Goal: Task Accomplishment & Management: Manage account settings

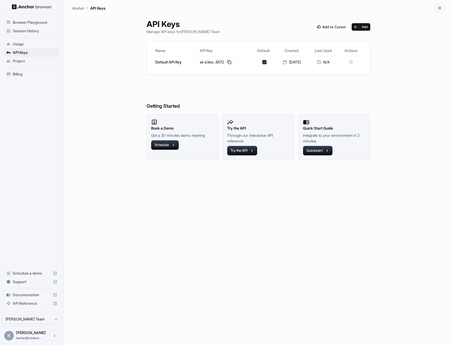
click at [27, 29] on span "Session History" at bounding box center [35, 30] width 44 height 5
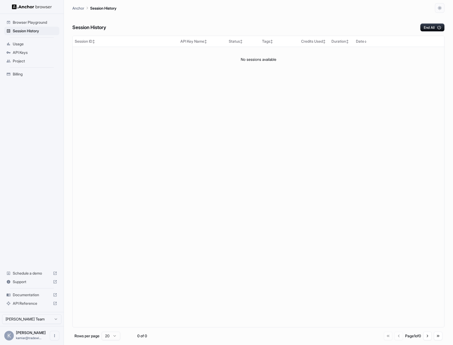
click at [20, 51] on span "API Keys" at bounding box center [35, 52] width 44 height 5
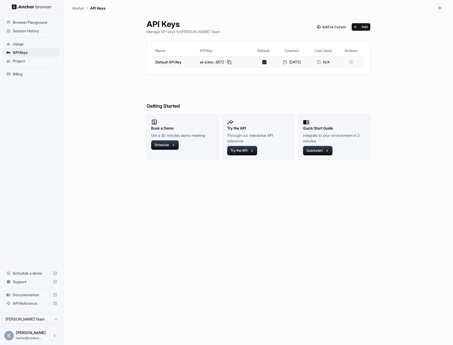
click at [226, 62] on button at bounding box center [229, 62] width 6 height 6
drag, startPoint x: 108, startPoint y: 65, endPoint x: 99, endPoint y: 34, distance: 33.4
click at [106, 59] on div "API Keys Manage API keys for Kamiar Coffey Team Add Name API Key Default Create…" at bounding box center [258, 179] width 372 height 332
click at [32, 28] on div "Session History" at bounding box center [31, 31] width 55 height 9
